Goal: Share content: Share content

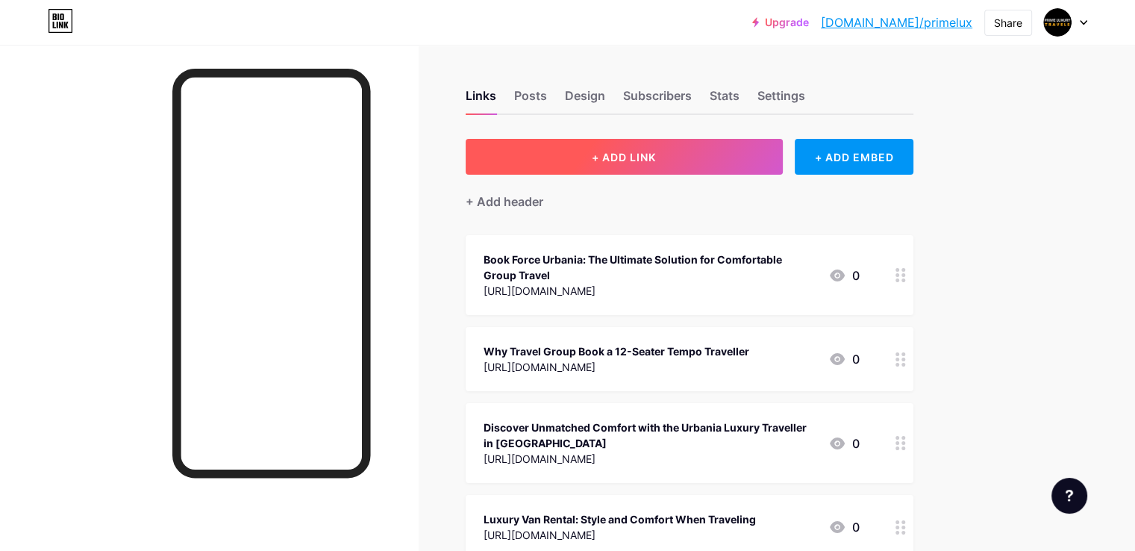
click at [656, 152] on span "+ ADD LINK" at bounding box center [624, 157] width 64 height 13
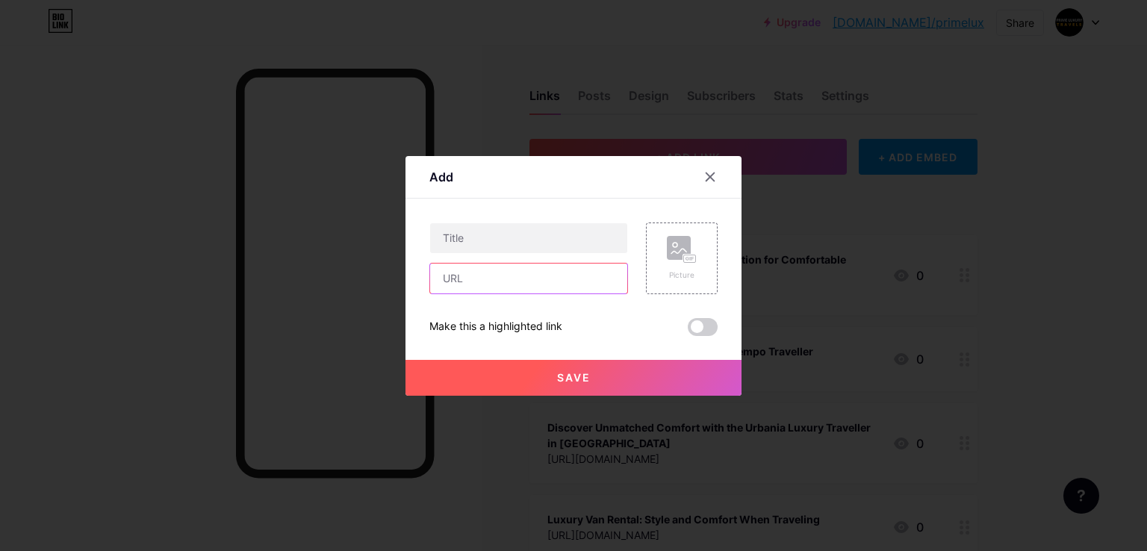
click at [471, 284] on input "text" at bounding box center [528, 279] width 197 height 30
click at [466, 278] on input "text" at bounding box center [528, 279] width 197 height 30
paste input "[URL][DOMAIN_NAME]"
type input "[URL][DOMAIN_NAME]"
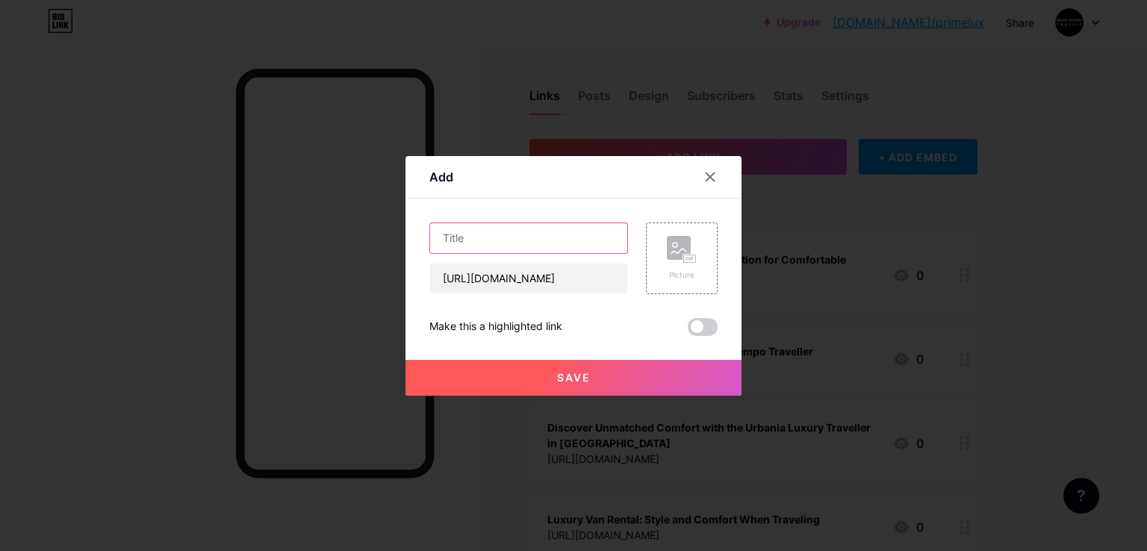
click at [475, 237] on input "text" at bounding box center [528, 238] width 197 height 30
paste input "Ride in Style: The Ultimate Luxury Tempo Traveller Experience with Prime Luxury…"
type input "Ride in Style: The Ultimate Luxury Tempo Traveller Experience with Prime Luxury…"
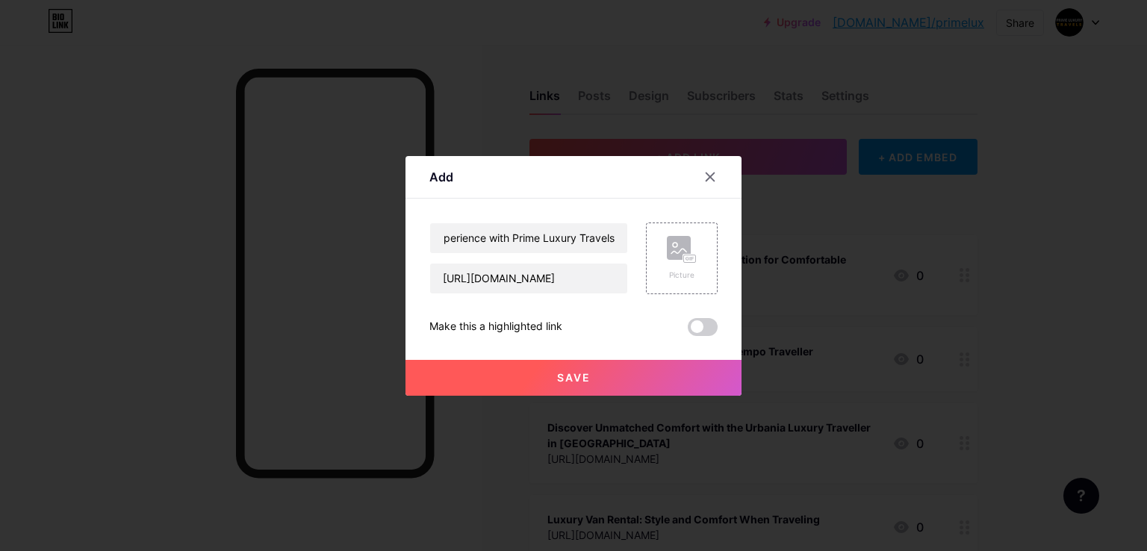
click at [464, 384] on button "Save" at bounding box center [573, 378] width 336 height 36
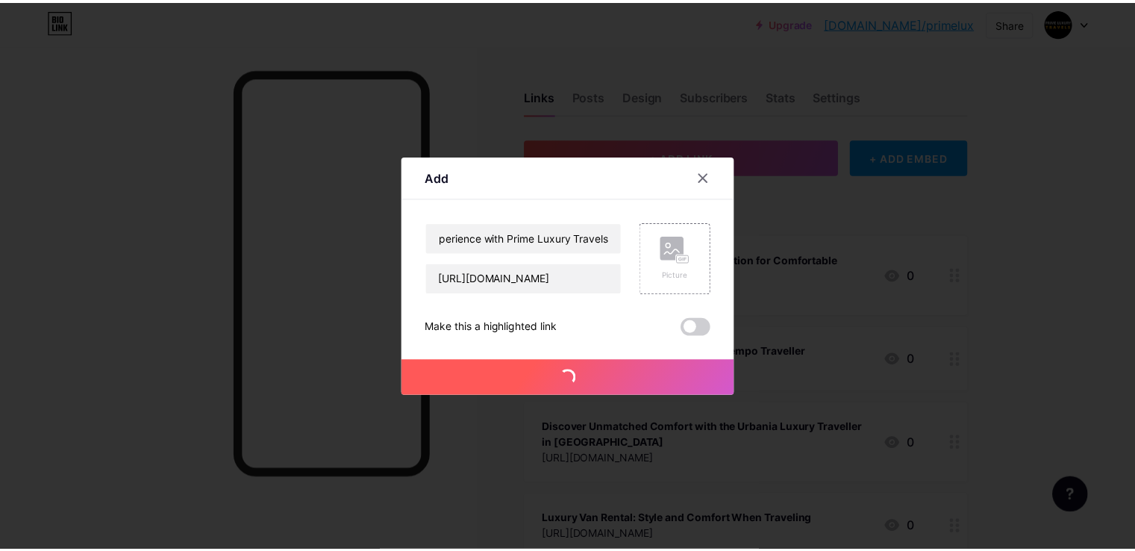
scroll to position [0, 0]
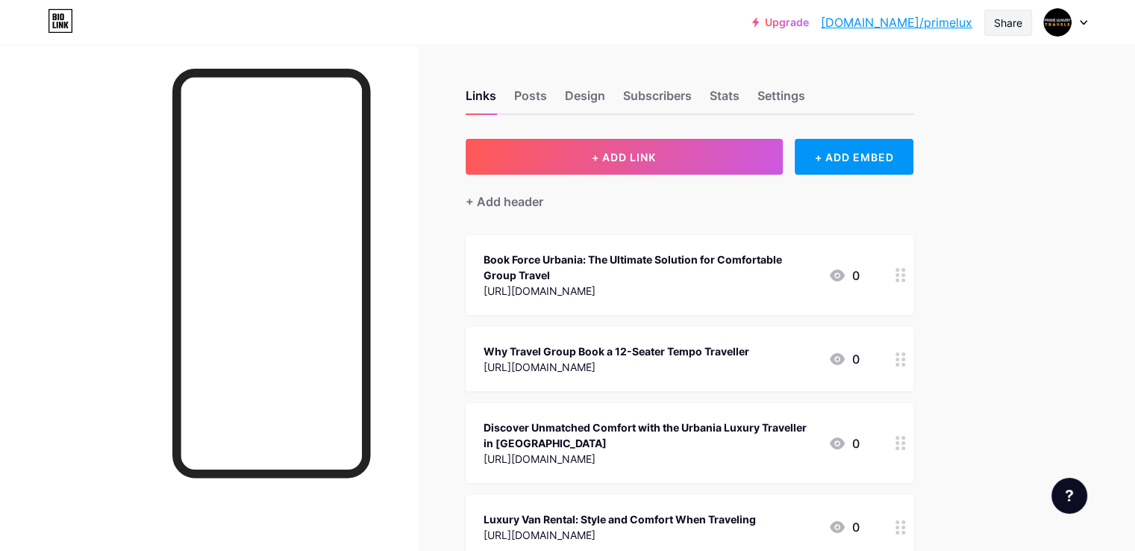
click at [1006, 19] on div "Share" at bounding box center [1008, 23] width 28 height 16
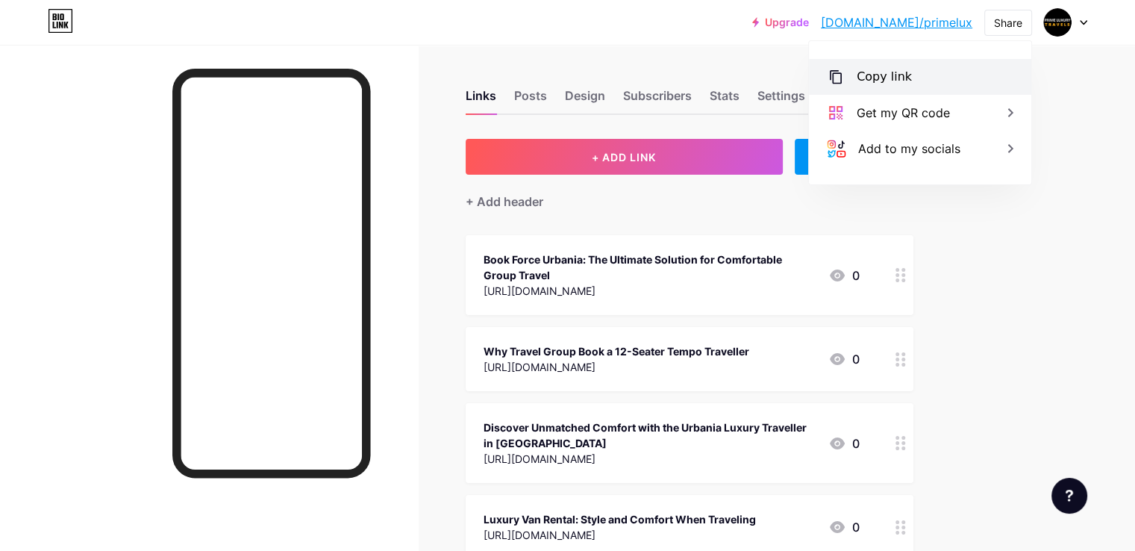
click at [919, 84] on div "Copy link" at bounding box center [920, 77] width 222 height 36
